Goal: Task Accomplishment & Management: Use online tool/utility

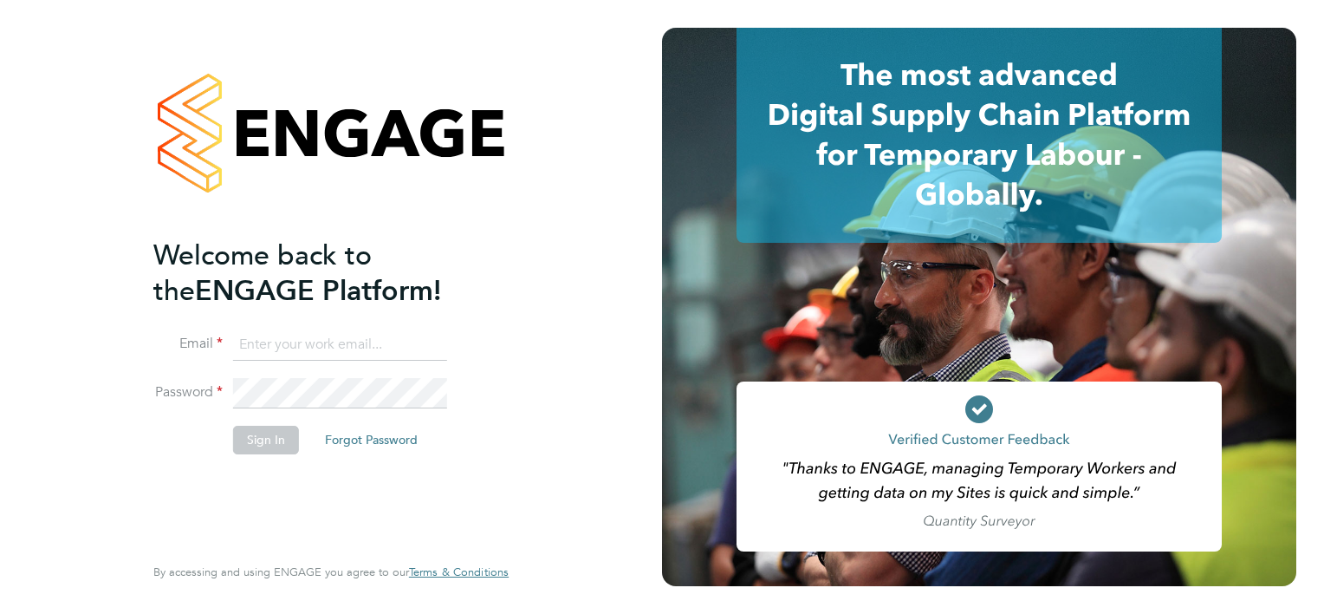
type input "[PERSON_NAME][EMAIL_ADDRESS][PERSON_NAME][DOMAIN_NAME]"
click at [274, 444] on button "Sign In" at bounding box center [266, 440] width 66 height 28
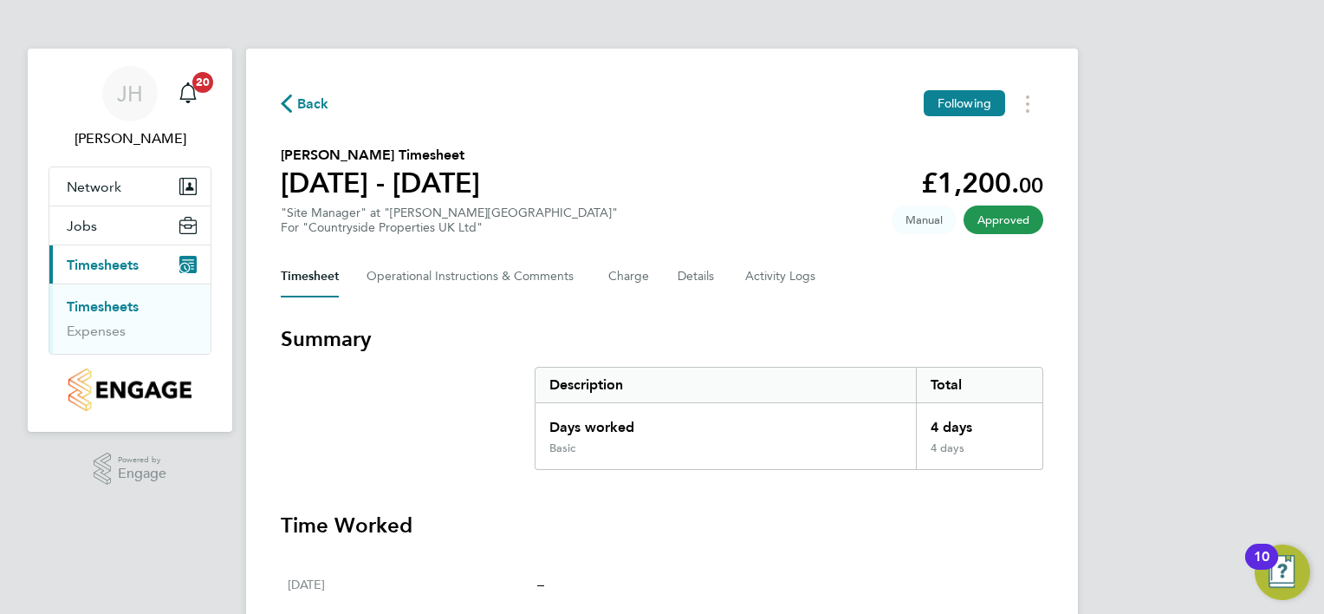
click at [884, 524] on h3 "Time Worked" at bounding box center [662, 525] width 763 height 28
